Goal: Check status: Check status

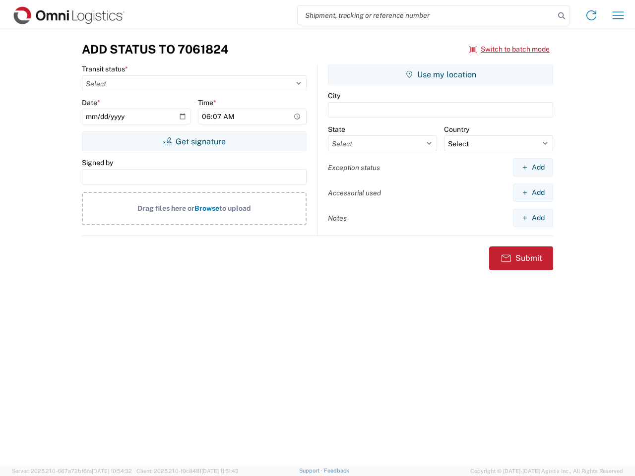
click at [426, 15] on input "search" at bounding box center [426, 15] width 257 height 19
click at [562, 16] on icon at bounding box center [562, 16] width 14 height 14
click at [592, 15] on icon at bounding box center [592, 15] width 16 height 16
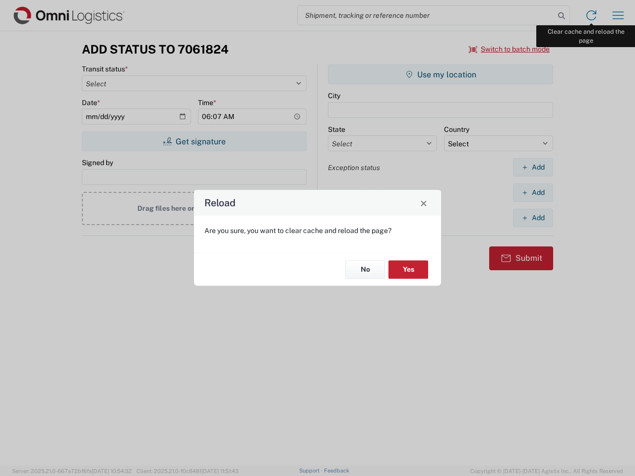
click at [618, 15] on div "Reload Are you sure, you want to clear cache and reload the page? No Yes" at bounding box center [317, 238] width 635 height 476
click at [510, 49] on div "Reload Are you sure, you want to clear cache and reload the page? No Yes" at bounding box center [317, 238] width 635 height 476
click at [194, 141] on div "Reload Are you sure, you want to clear cache and reload the page? No Yes" at bounding box center [317, 238] width 635 height 476
click at [441, 74] on div "Reload Are you sure, you want to clear cache and reload the page? No Yes" at bounding box center [317, 238] width 635 height 476
click at [533, 167] on div "Reload Are you sure, you want to clear cache and reload the page? No Yes" at bounding box center [317, 238] width 635 height 476
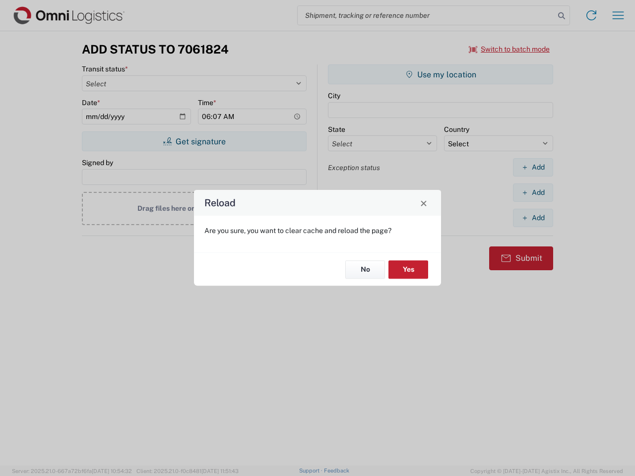
click at [533, 193] on div "Reload Are you sure, you want to clear cache and reload the page? No Yes" at bounding box center [317, 238] width 635 height 476
click at [533, 218] on div "Reload Are you sure, you want to clear cache and reload the page? No Yes" at bounding box center [317, 238] width 635 height 476
